Goal: Information Seeking & Learning: Learn about a topic

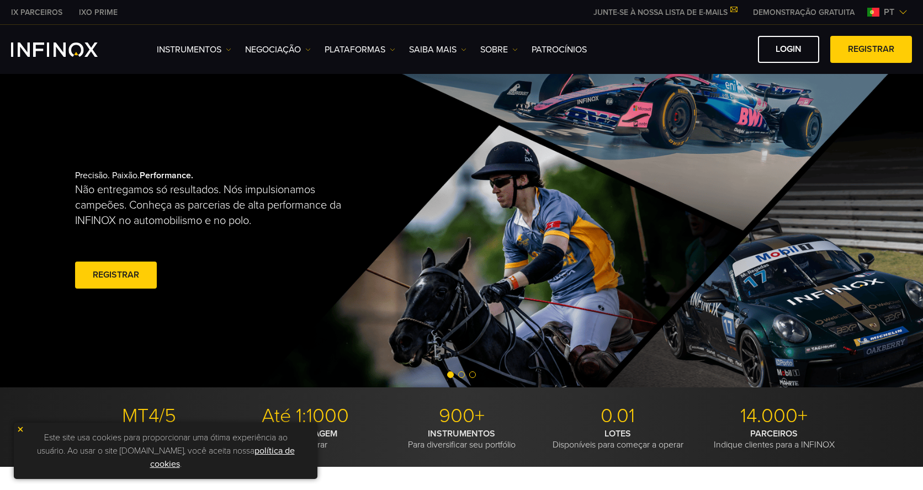
click at [899, 10] on img at bounding box center [903, 12] width 9 height 9
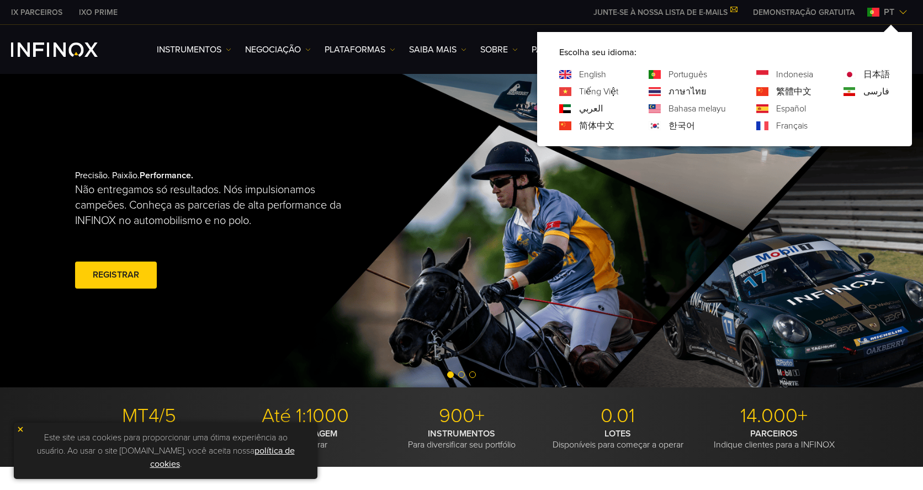
click at [380, 92] on div "Precisão. Paixão. Performance. Não entregamos só resultados. Nós impulsionamos …" at bounding box center [461, 231] width 795 height 314
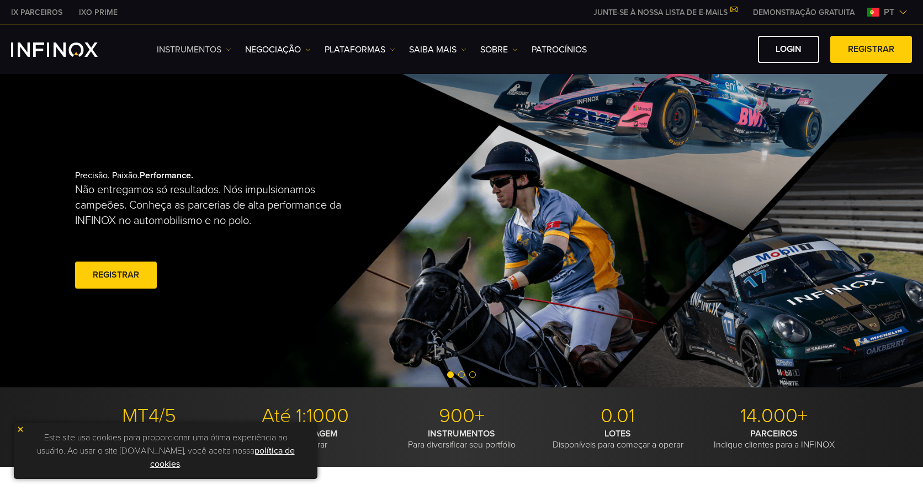
click at [189, 55] on link "Instrumentos" at bounding box center [194, 49] width 75 height 13
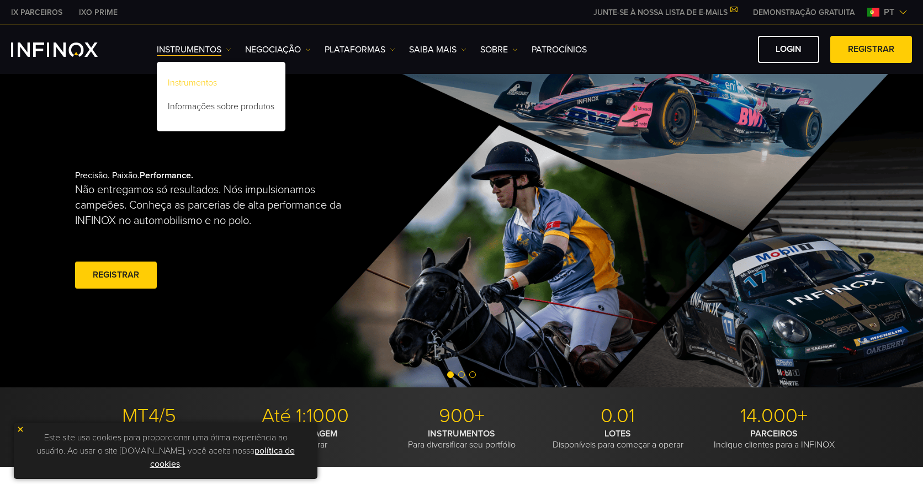
click at [207, 81] on link "Instrumentos" at bounding box center [221, 85] width 129 height 24
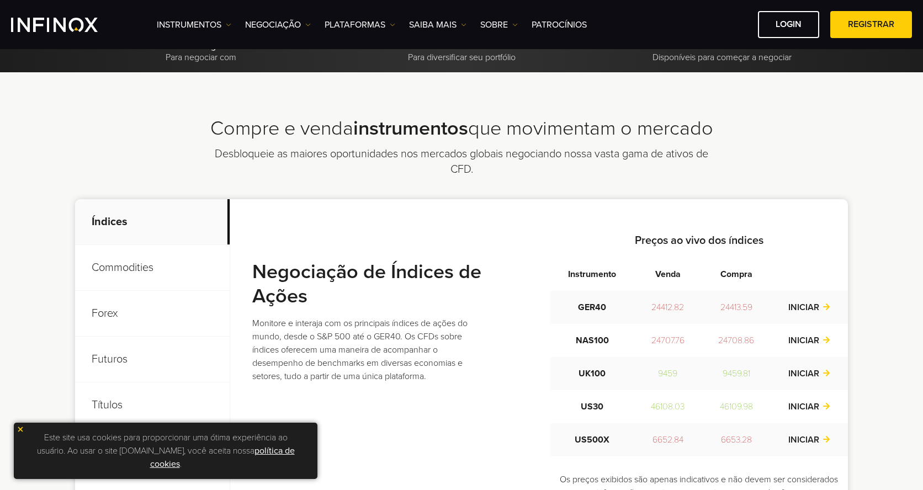
click at [167, 466] on link "política de cookies" at bounding box center [222, 458] width 145 height 24
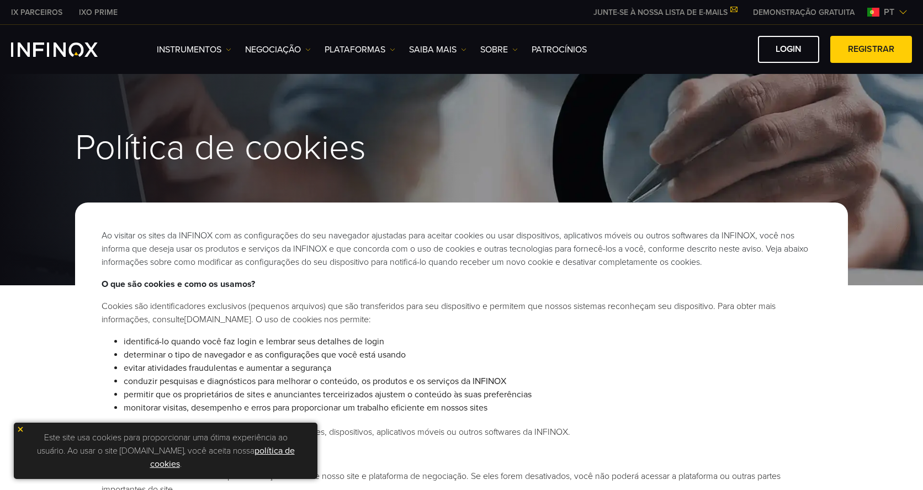
click at [22, 428] on img at bounding box center [21, 430] width 8 height 8
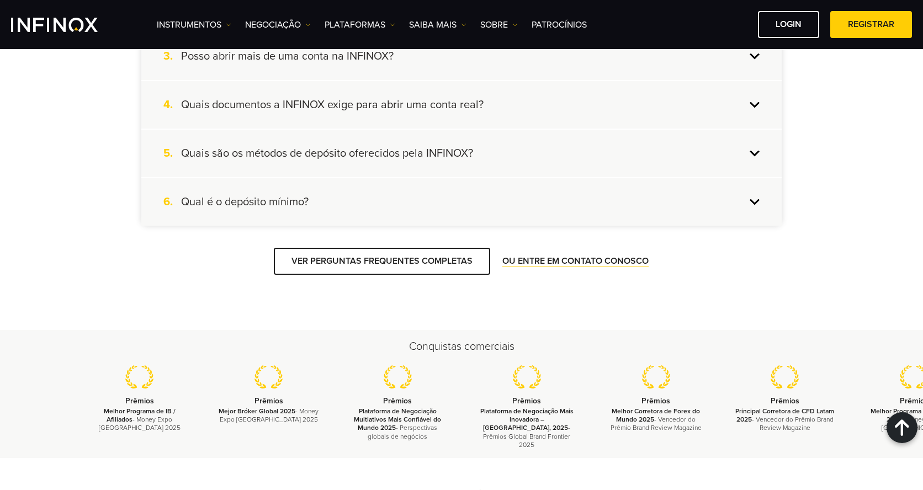
scroll to position [1152, 0]
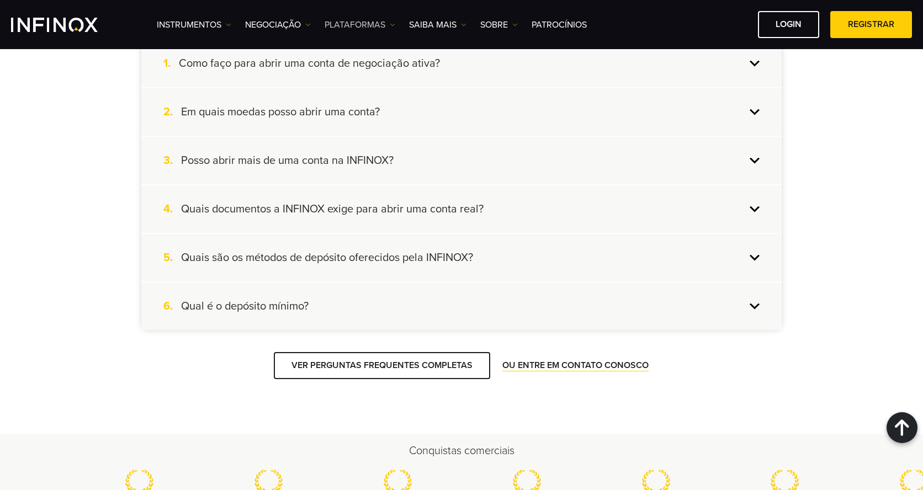
click at [352, 22] on link "PLATAFORMAS" at bounding box center [360, 24] width 71 height 13
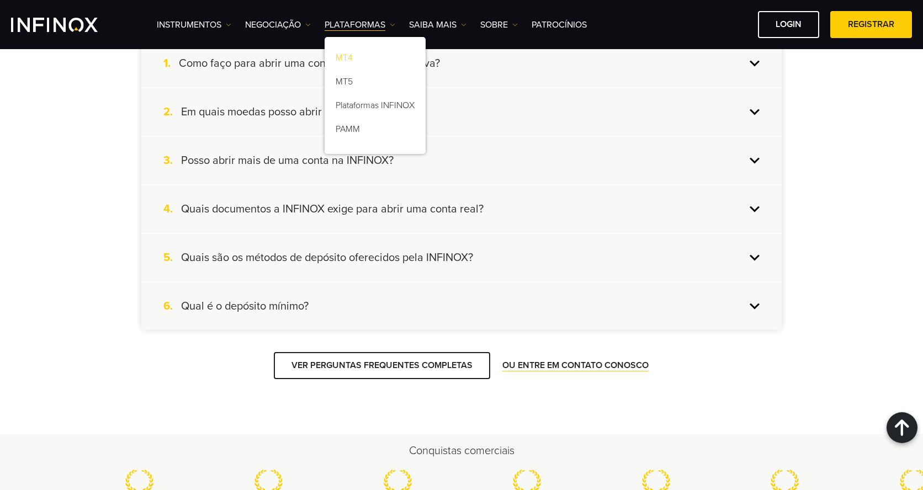
scroll to position [0, 0]
click at [347, 132] on link "PAMM" at bounding box center [375, 131] width 101 height 24
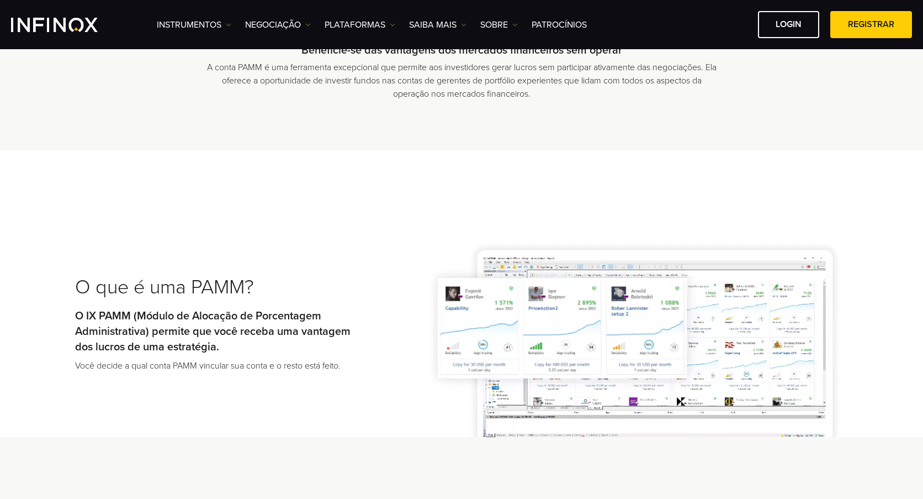
scroll to position [386, 0]
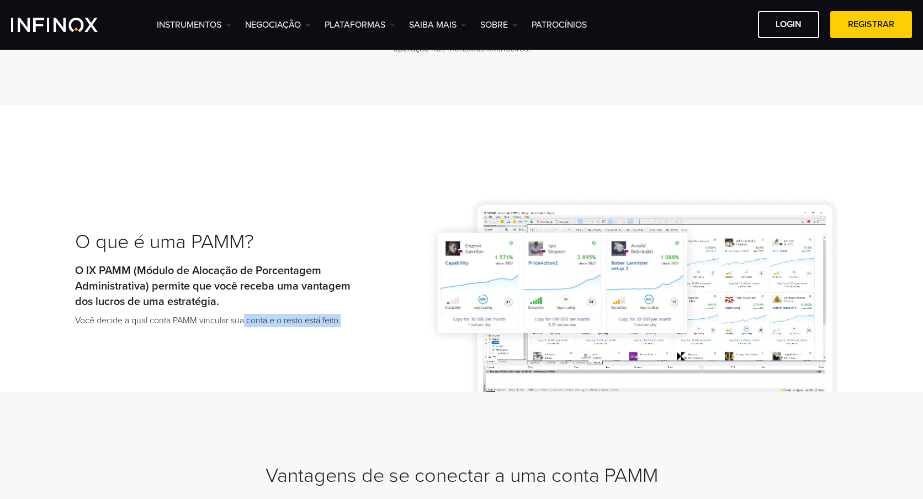
drag, startPoint x: 244, startPoint y: 323, endPoint x: 359, endPoint y: 325, distance: 114.9
click at [359, 325] on div "O que é uma PAMM? O IX PAMM (Módulo de Alocação de Porcentagem Administrativa) …" at bounding box center [461, 283] width 795 height 218
click at [396, 353] on div "O que é uma PAMM? O IX PAMM (Módulo de Alocação de Porcentagem Administrativa) …" at bounding box center [461, 283] width 795 height 218
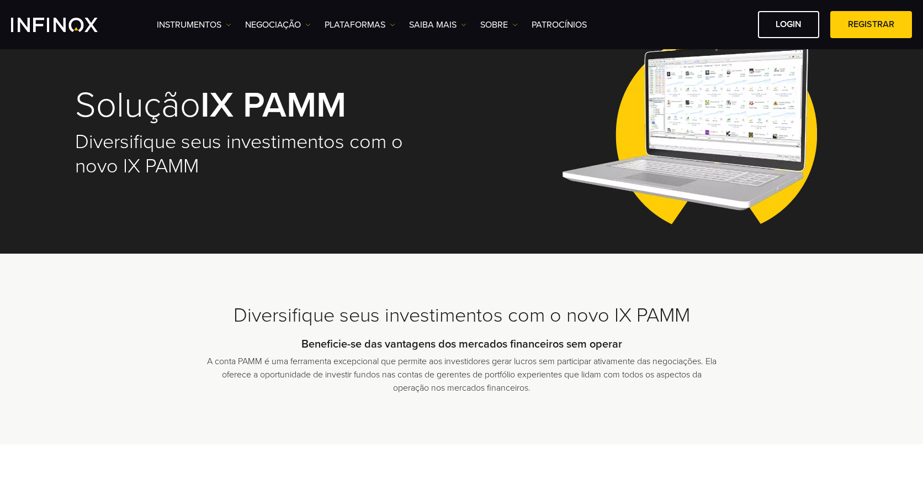
scroll to position [0, 0]
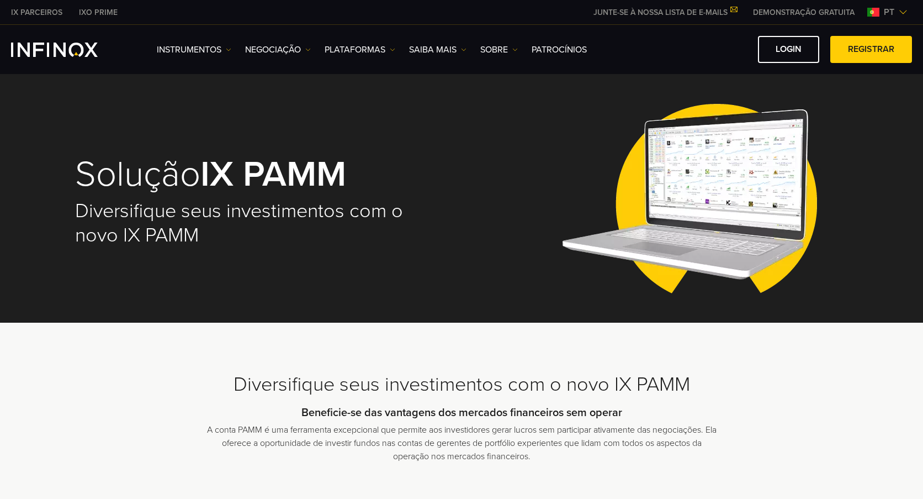
click at [487, 102] on div "Solução IX PAMM Diversifique seus investimentos com o novo IX PAMM" at bounding box center [461, 202] width 773 height 242
click at [491, 51] on link "SOBRE" at bounding box center [499, 49] width 38 height 13
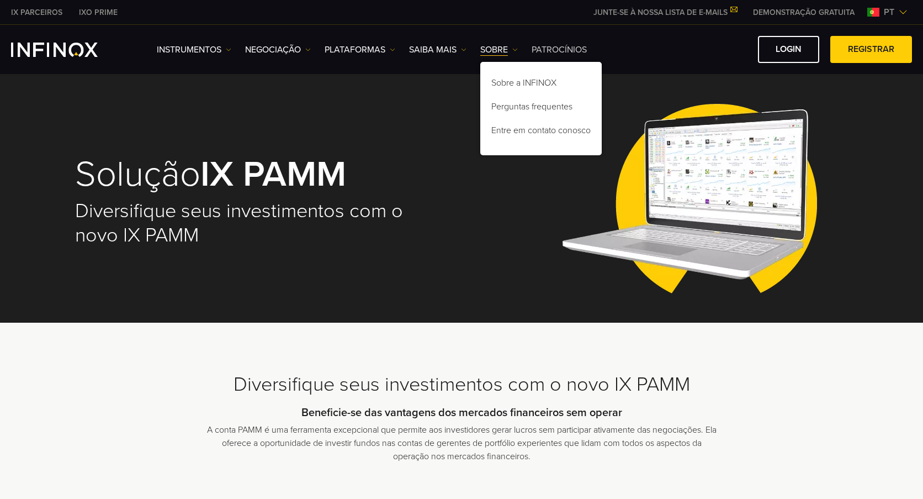
click at [567, 50] on link "Patrocínios" at bounding box center [559, 49] width 55 height 13
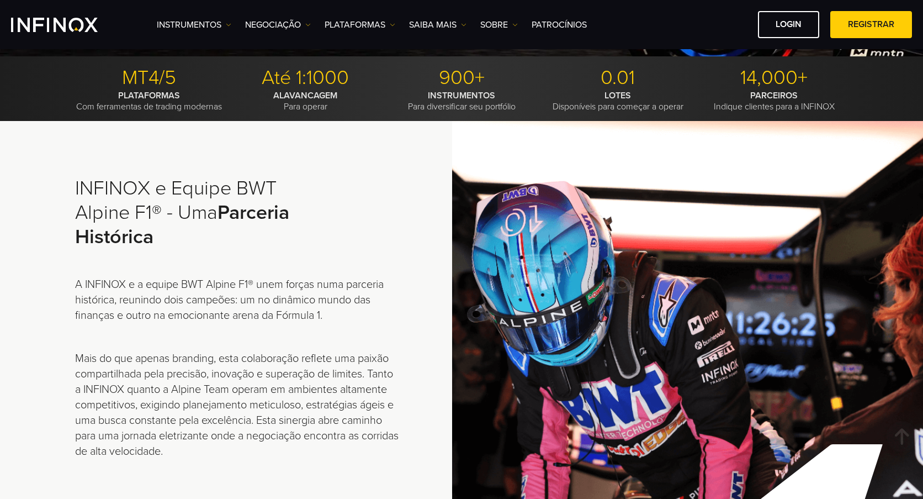
scroll to position [55, 0]
